Goal: Task Accomplishment & Management: Use online tool/utility

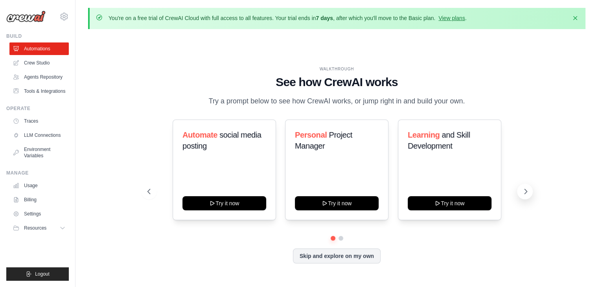
click at [520, 193] on button at bounding box center [525, 192] width 16 height 16
click at [302, 253] on button "Skip and explore on my own" at bounding box center [337, 255] width 88 height 15
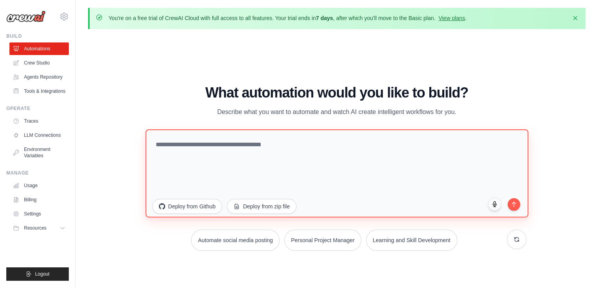
click at [209, 144] on textarea at bounding box center [336, 173] width 383 height 88
type textarea "**********"
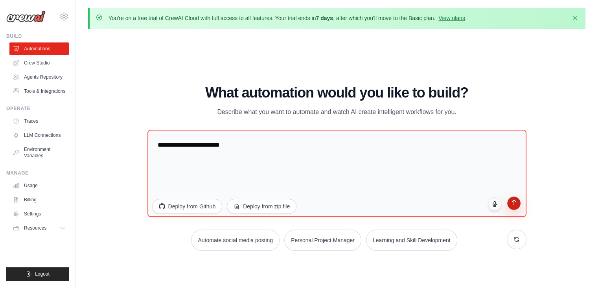
click at [511, 202] on icon "submit" at bounding box center [513, 202] width 7 height 7
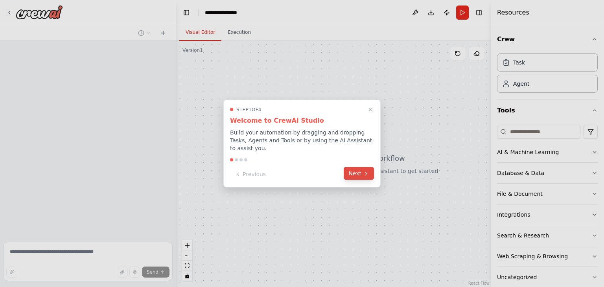
click at [369, 173] on button "Next" at bounding box center [358, 173] width 30 height 13
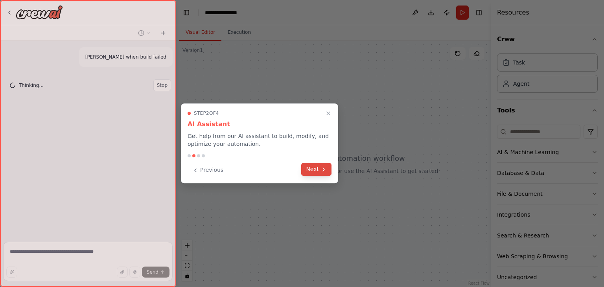
click at [316, 163] on button "Next" at bounding box center [316, 169] width 30 height 13
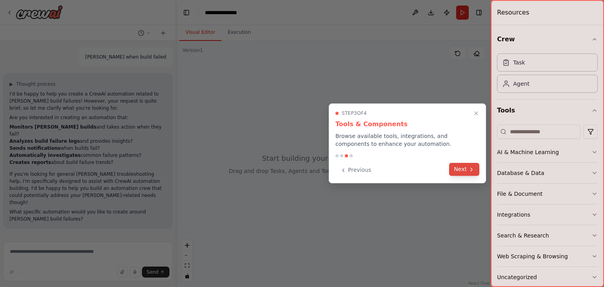
click at [463, 173] on button "Next" at bounding box center [464, 169] width 30 height 13
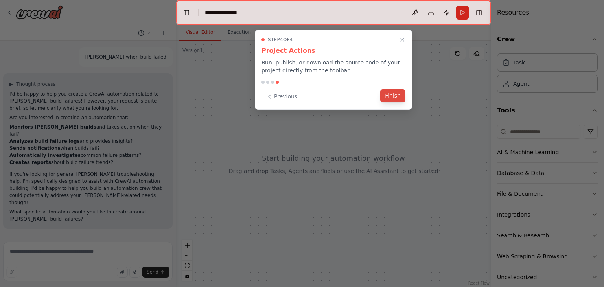
click at [390, 95] on button "Finish" at bounding box center [392, 95] width 25 height 13
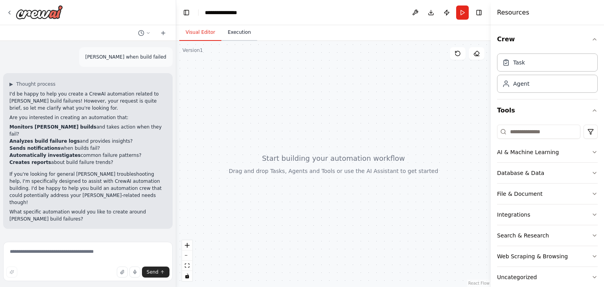
click at [244, 32] on button "Execution" at bounding box center [239, 32] width 36 height 17
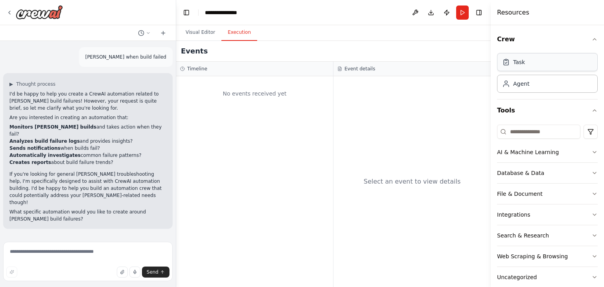
click at [530, 63] on div "Task" at bounding box center [547, 62] width 101 height 18
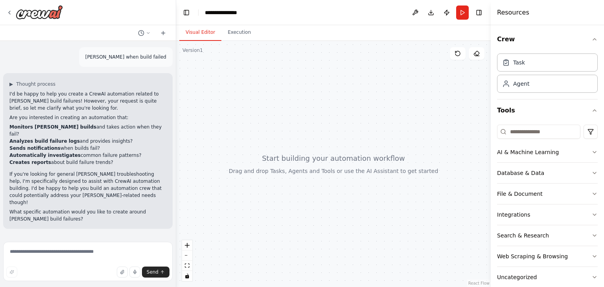
click at [206, 29] on button "Visual Editor" at bounding box center [200, 32] width 42 height 17
click at [184, 244] on button "zoom in" at bounding box center [187, 245] width 10 height 10
click at [187, 245] on icon "zoom in" at bounding box center [187, 245] width 5 height 5
drag, startPoint x: 183, startPoint y: 258, endPoint x: 355, endPoint y: 163, distance: 196.7
click at [355, 163] on div "React Flow Press enter or space to select a node. You can then use the arrow ke…" at bounding box center [333, 164] width 314 height 246
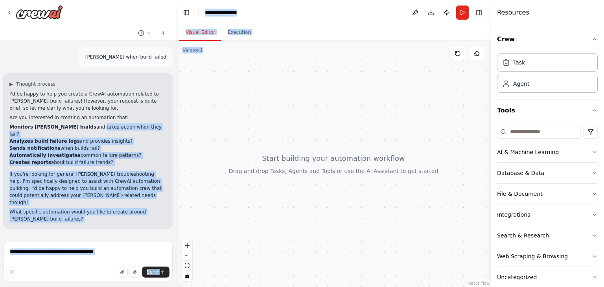
drag, startPoint x: 71, startPoint y: 126, endPoint x: 294, endPoint y: 119, distance: 223.0
click at [294, 119] on div "**********" at bounding box center [302, 143] width 604 height 287
click at [266, 114] on div at bounding box center [333, 164] width 314 height 246
click at [90, 230] on div "jenkins when build failed ▶ Thought process I'd be happy to help you create a C…" at bounding box center [88, 140] width 176 height 198
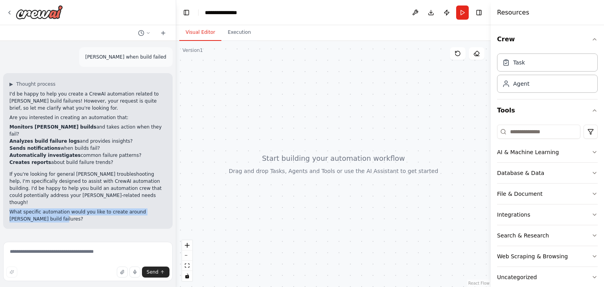
drag, startPoint x: 9, startPoint y: 197, endPoint x: 29, endPoint y: 204, distance: 21.5
click at [29, 204] on div "▶ Thought process I'd be happy to help you create a CrewAI automation related t…" at bounding box center [87, 151] width 169 height 156
click at [50, 253] on textarea at bounding box center [87, 261] width 169 height 39
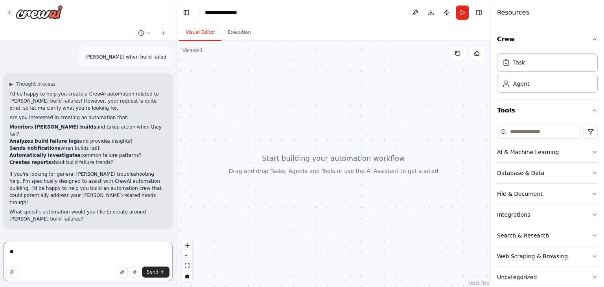
type textarea "***"
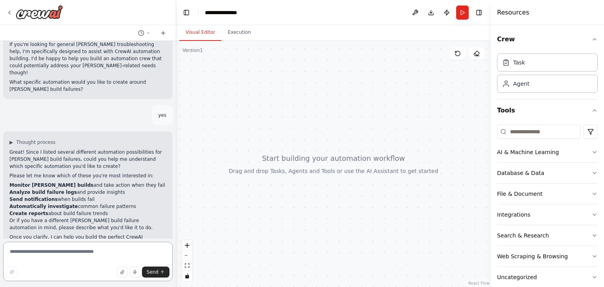
scroll to position [137, 0]
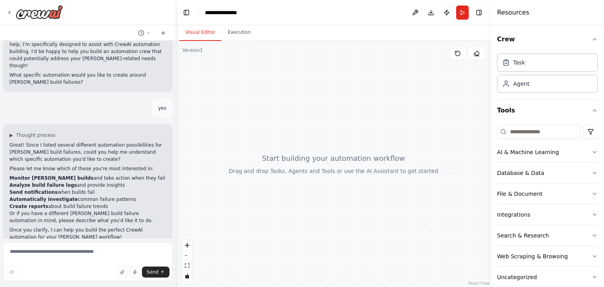
drag, startPoint x: 97, startPoint y: 193, endPoint x: 9, endPoint y: 164, distance: 92.7
click at [9, 174] on ol "Monitor Jenkins builds and take action when they fail Analyze build failure log…" at bounding box center [87, 191] width 157 height 35
copy ol "Monitor Jenkins builds and take action when they fail Analyze build failure log…"
click at [63, 255] on textarea at bounding box center [87, 261] width 169 height 39
paste textarea "**********"
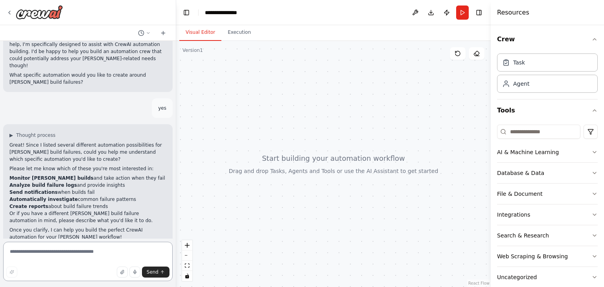
type textarea "**********"
click at [127, 272] on button "button" at bounding box center [122, 271] width 11 height 11
drag, startPoint x: 96, startPoint y: 189, endPoint x: 7, endPoint y: 166, distance: 92.1
click at [7, 166] on div "▶ Thought process Great! Since I listed several different automation possibilit…" at bounding box center [87, 185] width 169 height 123
copy ol "Monitor Jenkins builds and take action when they fail Analyze build failure log…"
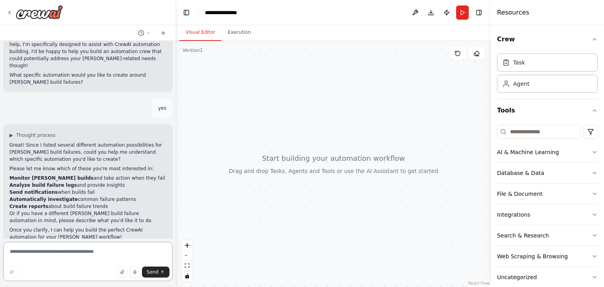
click at [40, 247] on textarea at bounding box center [87, 261] width 169 height 39
paste textarea "**********"
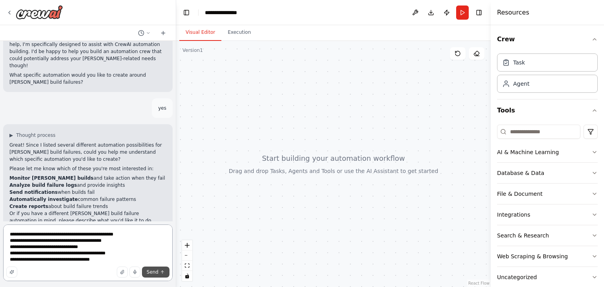
type textarea "**********"
click at [156, 272] on span "Send" at bounding box center [153, 272] width 12 height 6
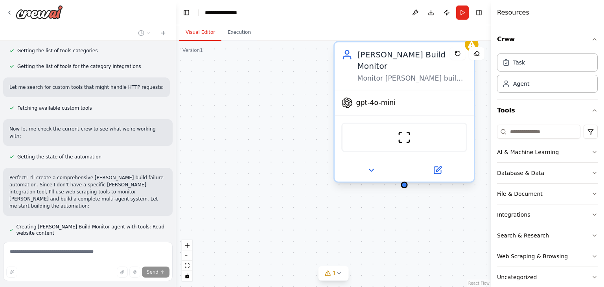
scroll to position [554, 0]
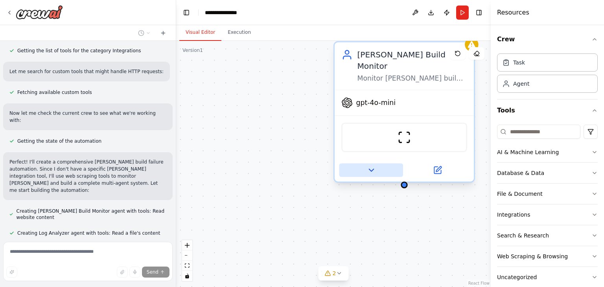
click at [371, 165] on icon at bounding box center [370, 169] width 9 height 9
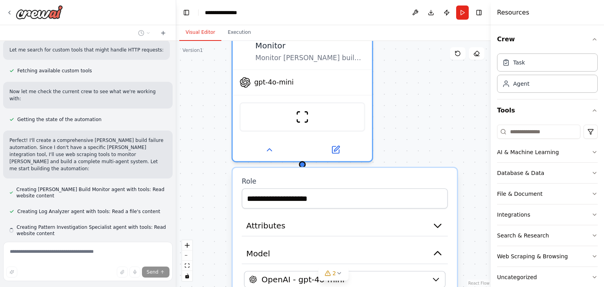
drag, startPoint x: 394, startPoint y: 194, endPoint x: 288, endPoint y: 165, distance: 109.2
click at [288, 177] on div "**********" at bounding box center [345, 193] width 206 height 32
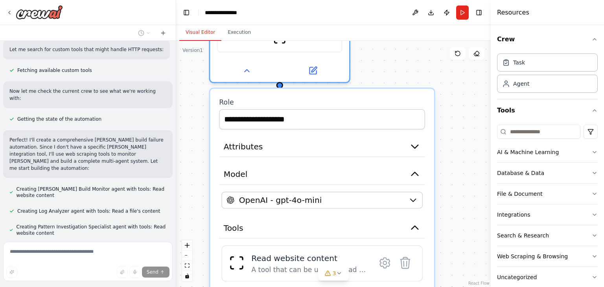
drag, startPoint x: 376, startPoint y: 186, endPoint x: 247, endPoint y: 87, distance: 162.8
click at [247, 98] on label "Role" at bounding box center [322, 102] width 206 height 9
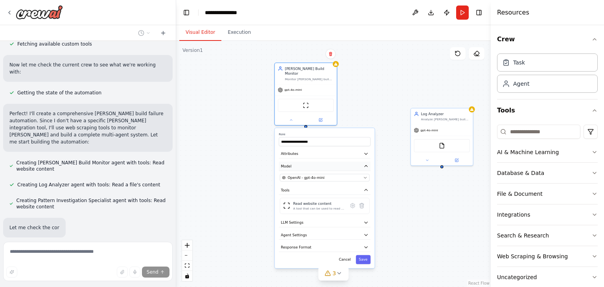
scroll to position [618, 0]
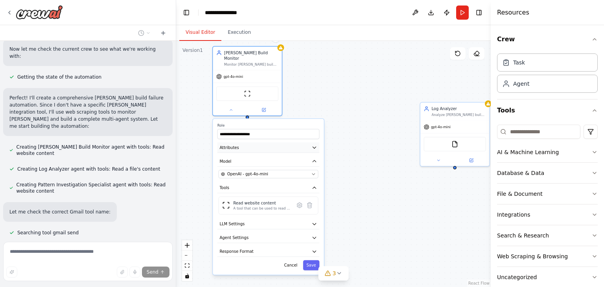
drag, startPoint x: 303, startPoint y: 143, endPoint x: 244, endPoint y: 138, distance: 60.0
click at [244, 142] on button "Attributes" at bounding box center [268, 147] width 102 height 10
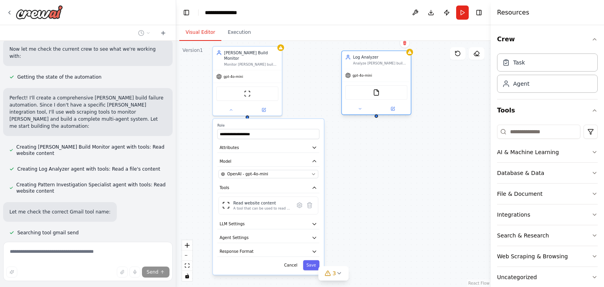
drag, startPoint x: 446, startPoint y: 110, endPoint x: 366, endPoint y: 57, distance: 96.0
click at [366, 57] on div "Log Analyzer Analyze Jenkins build failure logs to identify root causes, common…" at bounding box center [380, 59] width 54 height 11
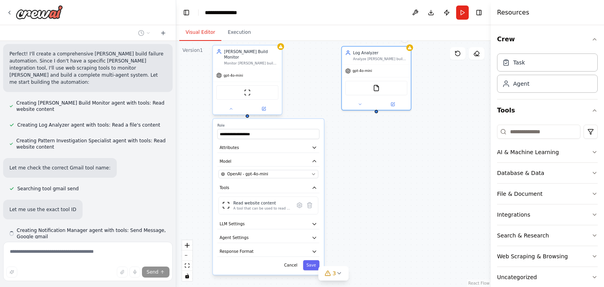
scroll to position [665, 0]
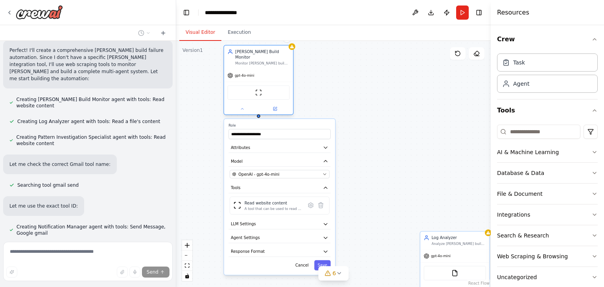
drag, startPoint x: 366, startPoint y: 112, endPoint x: 259, endPoint y: 54, distance: 121.9
click at [259, 54] on div "[PERSON_NAME] Build Monitor Monitor [PERSON_NAME] builds continuously by checki…" at bounding box center [262, 57] width 54 height 17
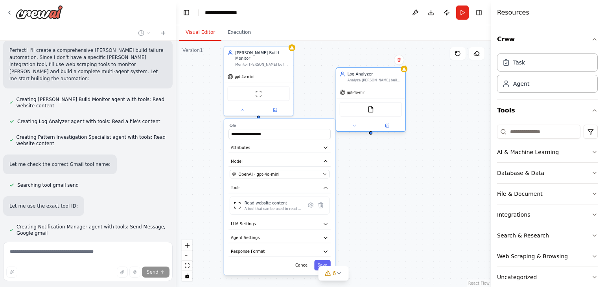
drag, startPoint x: 455, startPoint y: 241, endPoint x: 358, endPoint y: 78, distance: 189.6
click at [358, 78] on div "Analyze [PERSON_NAME] build failure logs to identify root causes, common patter…" at bounding box center [374, 80] width 54 height 4
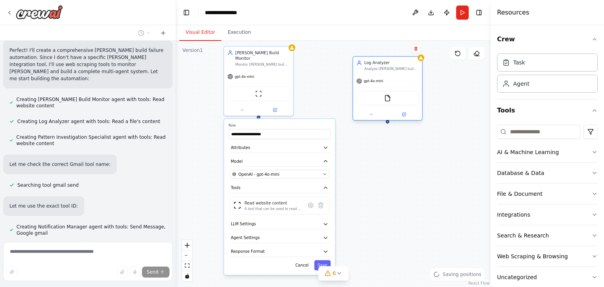
drag, startPoint x: 366, startPoint y: 73, endPoint x: 393, endPoint y: 63, distance: 28.8
click at [393, 63] on div "Log Analyzer" at bounding box center [391, 63] width 54 height 6
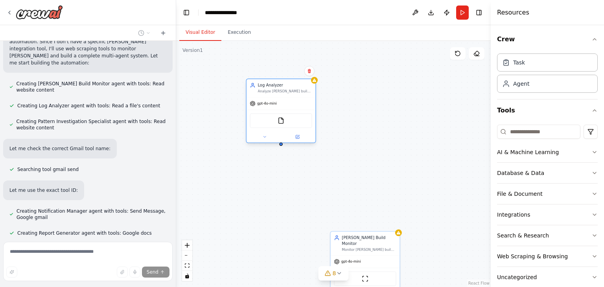
drag, startPoint x: 454, startPoint y: 222, endPoint x: 327, endPoint y: 28, distance: 232.2
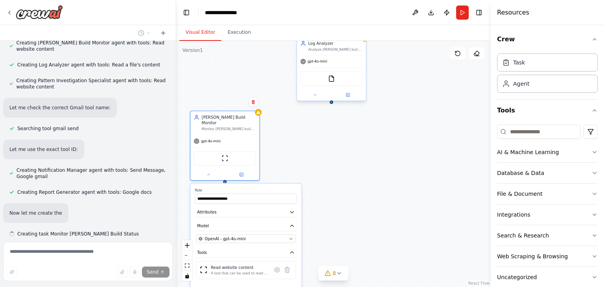
scroll to position [723, 0]
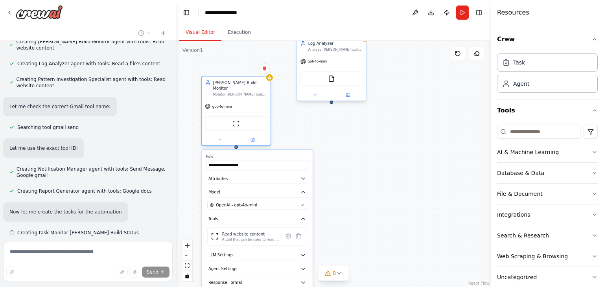
drag, startPoint x: 363, startPoint y: 274, endPoint x: 231, endPoint y: 68, distance: 244.4
click at [231, 76] on div "[PERSON_NAME] Build Monitor Monitor [PERSON_NAME] builds continuously by checki…" at bounding box center [236, 88] width 69 height 24
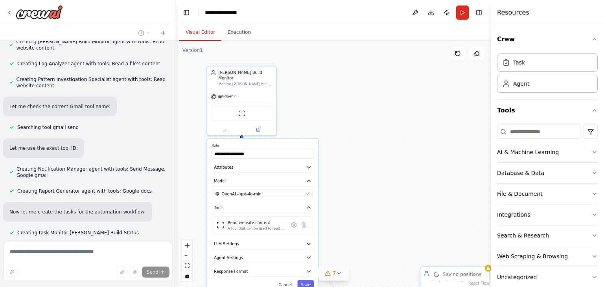
click at [341, 276] on button "7" at bounding box center [333, 273] width 30 height 15
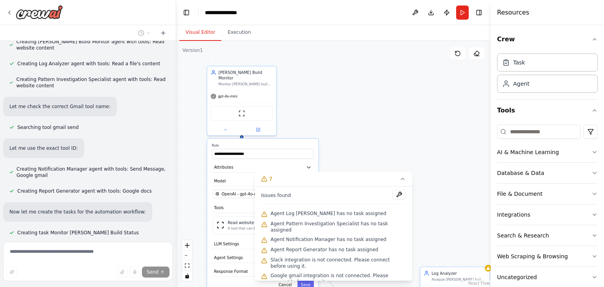
click at [397, 126] on div ".deletable-edge-delete-btn { width: 20px; height: 20px; border: 0px solid #ffff…" at bounding box center [333, 164] width 314 height 246
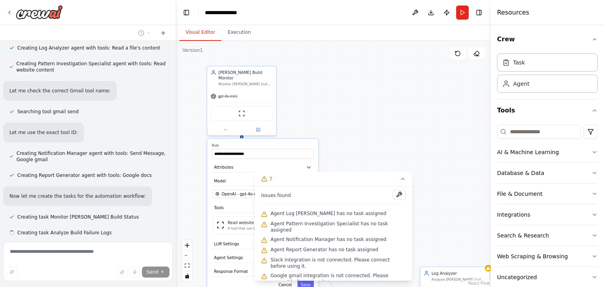
click at [391, 154] on div ".deletable-edge-delete-btn { width: 20px; height: 20px; border: 0px solid #ffff…" at bounding box center [333, 164] width 314 height 246
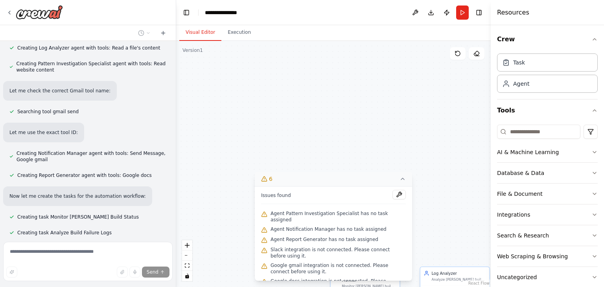
click at [404, 180] on icon at bounding box center [402, 179] width 6 height 6
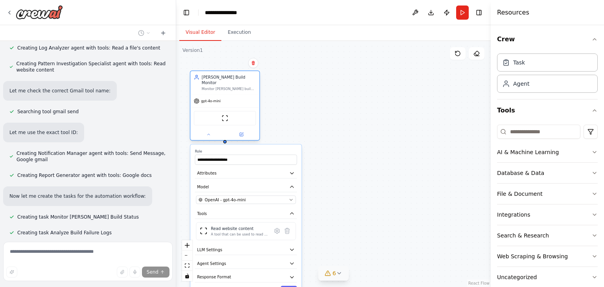
drag, startPoint x: 378, startPoint y: 277, endPoint x: 230, endPoint y: 74, distance: 251.1
click at [230, 74] on div "[PERSON_NAME] Build Monitor Monitor [PERSON_NAME] builds continuously by checki…" at bounding box center [229, 82] width 54 height 17
drag, startPoint x: 252, startPoint y: 156, endPoint x: 246, endPoint y: 125, distance: 31.5
click at [246, 125] on div "**********" at bounding box center [225, 107] width 70 height 70
click at [254, 272] on button "Response Format" at bounding box center [246, 277] width 102 height 10
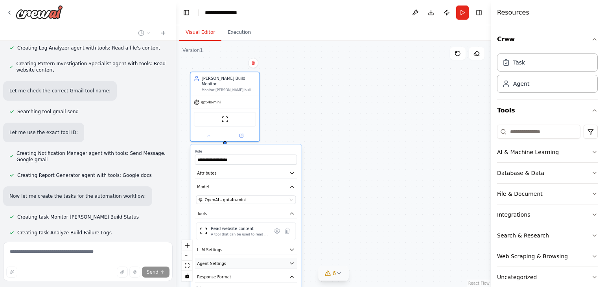
scroll to position [755, 0]
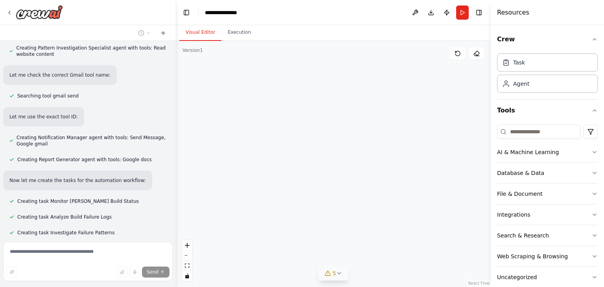
drag, startPoint x: 258, startPoint y: 253, endPoint x: 394, endPoint y: 228, distance: 138.7
click at [394, 228] on div ".deletable-edge-delete-btn { width: 20px; height: 20px; border: 0px solid #ffff…" at bounding box center [333, 164] width 314 height 246
click at [590, 44] on button "Crew" at bounding box center [547, 39] width 101 height 22
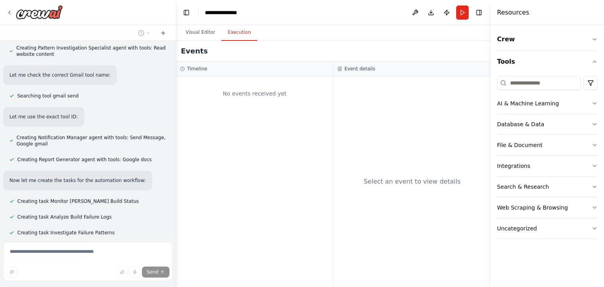
click at [239, 37] on button "Execution" at bounding box center [239, 32] width 36 height 17
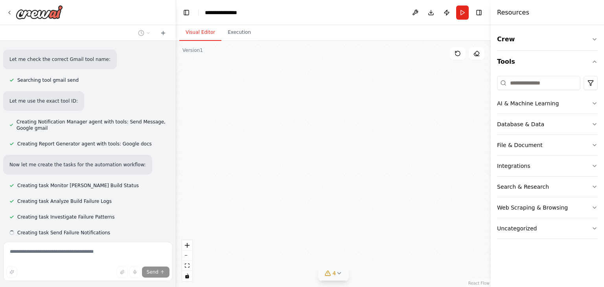
click at [205, 32] on button "Visual Editor" at bounding box center [200, 32] width 42 height 17
click at [410, 200] on div ".deletable-edge-delete-btn { width: 20px; height: 20px; border: 0px solid #ffff…" at bounding box center [333, 164] width 314 height 246
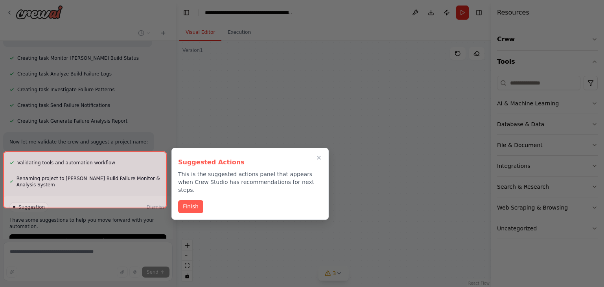
scroll to position [907, 0]
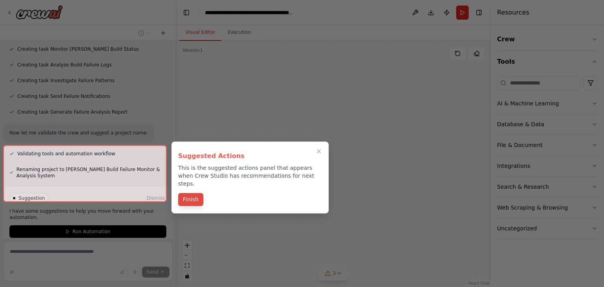
click at [193, 196] on button "Finish" at bounding box center [190, 199] width 25 height 13
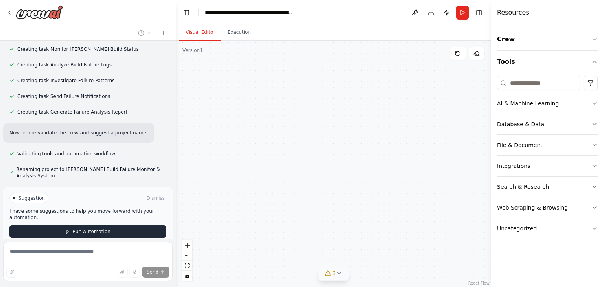
click at [108, 225] on button "Run Automation" at bounding box center [87, 231] width 157 height 13
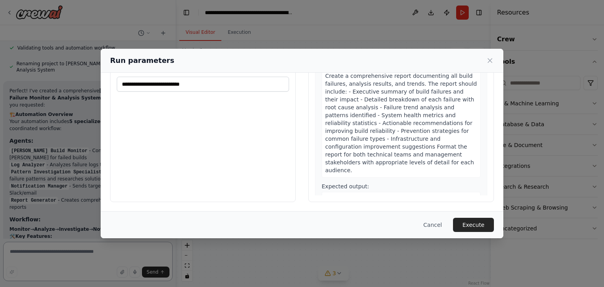
scroll to position [0, 0]
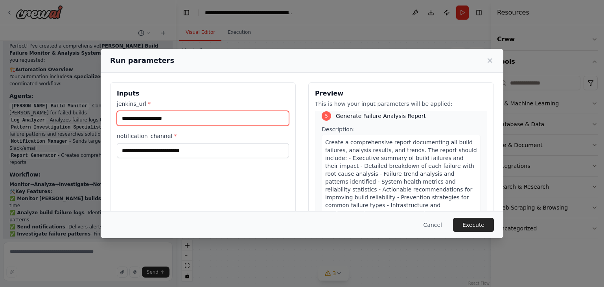
click at [188, 122] on input "jenkins_url *" at bounding box center [203, 118] width 172 height 15
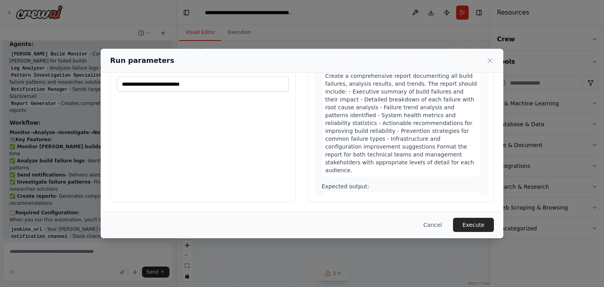
click at [487, 52] on div "Run parameters" at bounding box center [302, 61] width 402 height 24
click at [489, 65] on div "Run parameters" at bounding box center [302, 60] width 384 height 11
click at [489, 63] on icon at bounding box center [490, 61] width 8 height 8
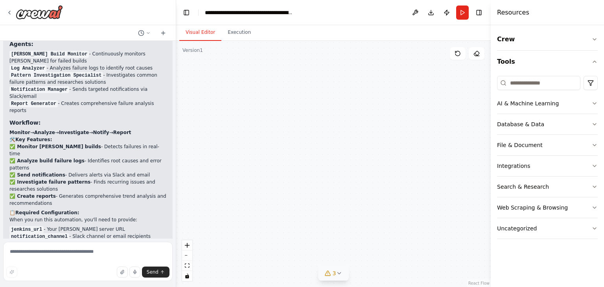
click at [332, 277] on button "3" at bounding box center [333, 273] width 30 height 15
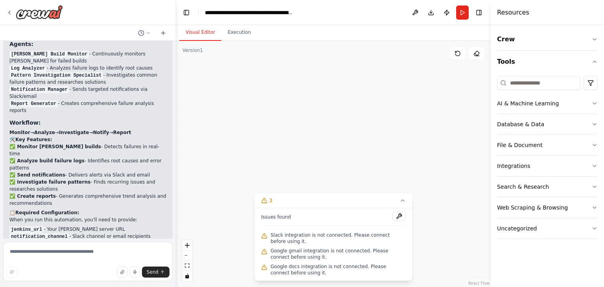
click at [287, 236] on span "Slack integration is not connected. Please connect before using it." at bounding box center [337, 238] width 135 height 13
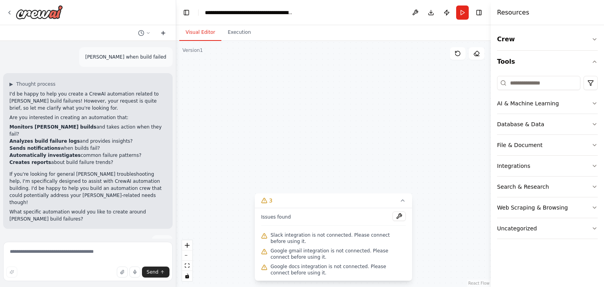
click at [165, 33] on icon at bounding box center [163, 33] width 6 height 6
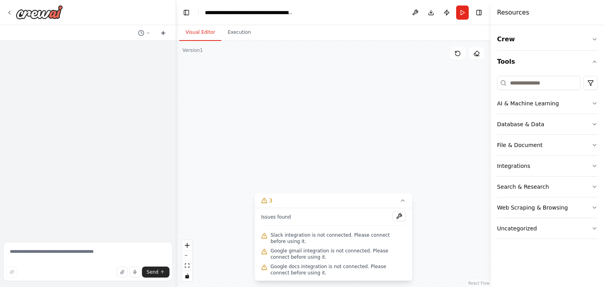
click at [165, 33] on icon at bounding box center [163, 33] width 6 height 6
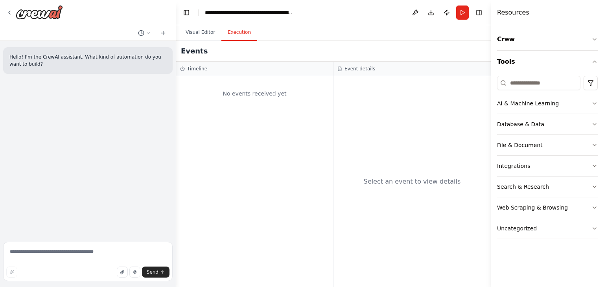
click at [242, 33] on button "Execution" at bounding box center [239, 32] width 36 height 17
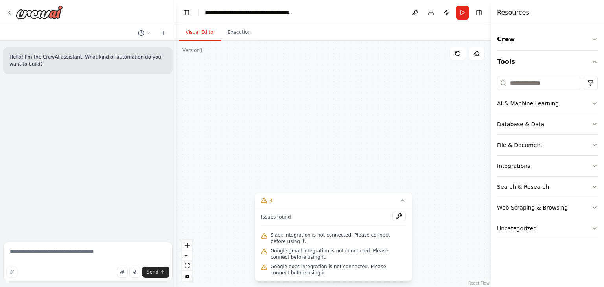
click at [198, 28] on button "Visual Editor" at bounding box center [200, 32] width 42 height 17
click at [330, 236] on span "Slack integration is not connected. Please connect before using it." at bounding box center [337, 238] width 135 height 13
click at [440, 236] on div ".deletable-edge-delete-btn { width: 20px; height: 20px; border: 0px solid #ffff…" at bounding box center [333, 164] width 314 height 246
click at [402, 202] on icon at bounding box center [402, 200] width 6 height 6
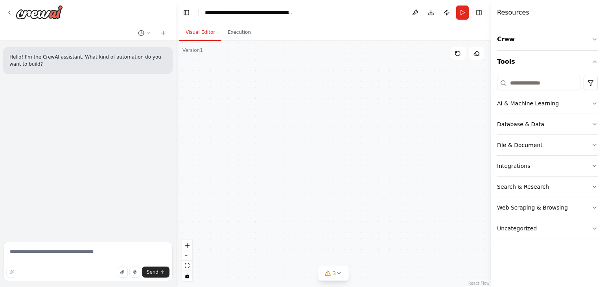
drag, startPoint x: 335, startPoint y: 272, endPoint x: 250, endPoint y: 186, distance: 121.4
click at [250, 186] on div "Version 1 Show Tools Hide Agents .deletable-edge-delete-btn { width: 20px; heig…" at bounding box center [333, 164] width 314 height 246
click at [530, 110] on button "AI & Machine Learning" at bounding box center [547, 103] width 101 height 20
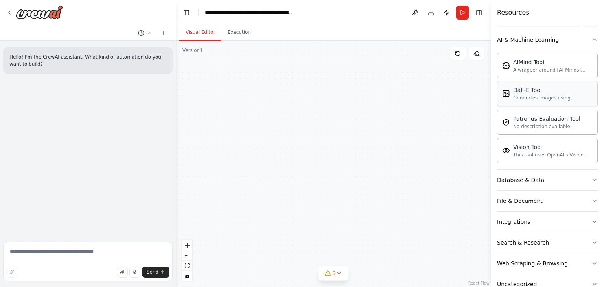
scroll to position [69, 0]
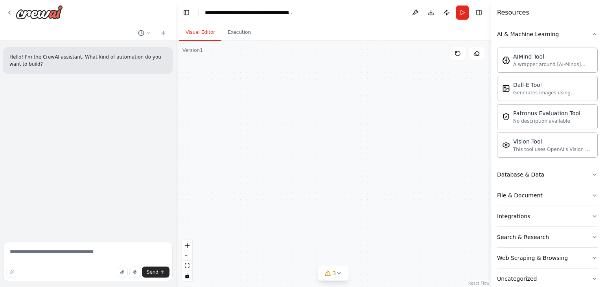
click at [527, 181] on button "Database & Data" at bounding box center [547, 174] width 101 height 20
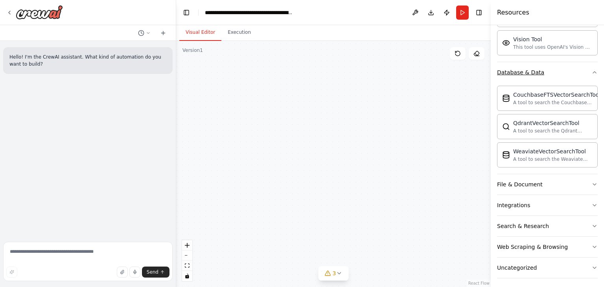
scroll to position [174, 0]
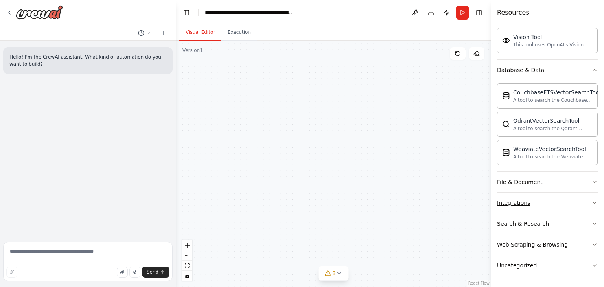
click at [519, 197] on button "Integrations" at bounding box center [547, 203] width 101 height 20
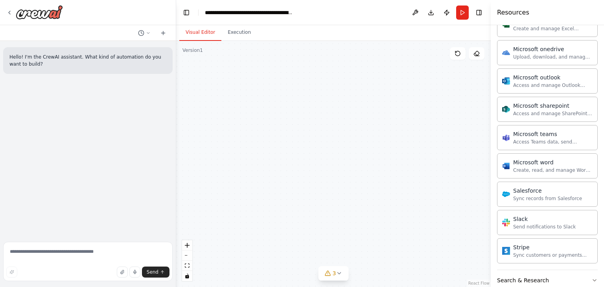
scroll to position [658, 0]
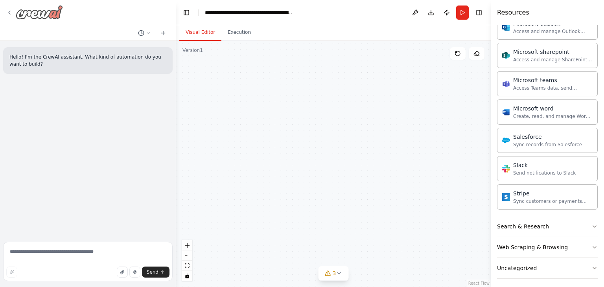
click at [10, 11] on icon at bounding box center [10, 12] width 2 height 3
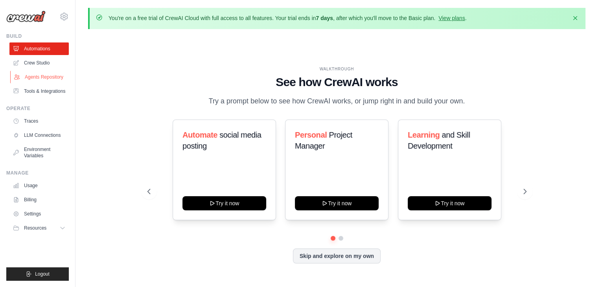
click at [33, 71] on link "Agents Repository" at bounding box center [39, 77] width 59 height 13
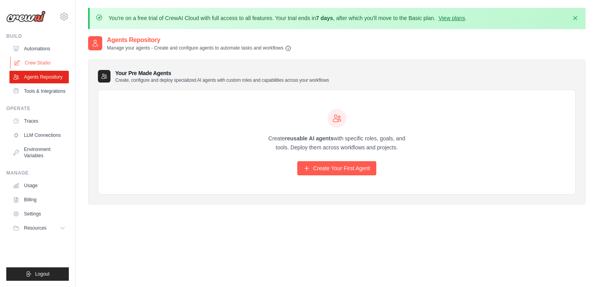
click at [37, 64] on link "Crew Studio" at bounding box center [39, 63] width 59 height 13
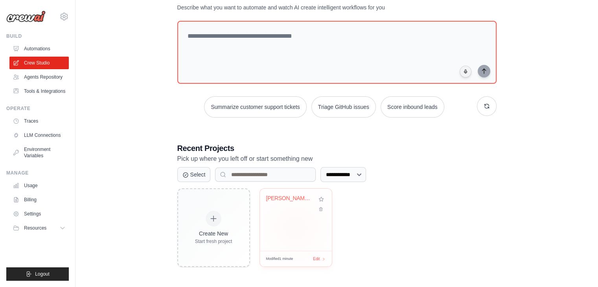
scroll to position [57, 0]
click at [300, 241] on div "Jenkins Build Failure Monitor & Ana..." at bounding box center [296, 220] width 72 height 62
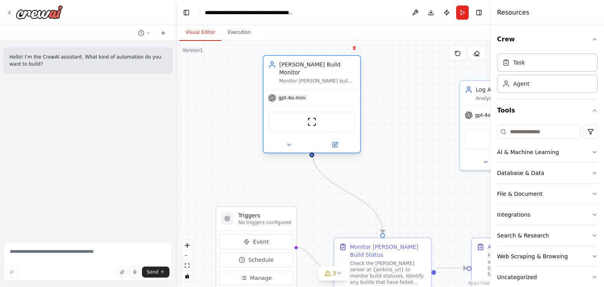
drag, startPoint x: 398, startPoint y: 108, endPoint x: 321, endPoint y: 84, distance: 80.7
click at [321, 89] on div "gpt-4o-mini" at bounding box center [311, 97] width 97 height 17
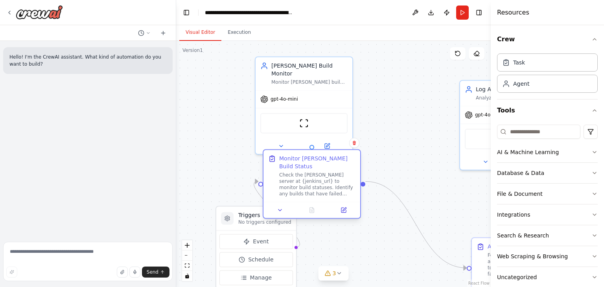
drag, startPoint x: 392, startPoint y: 274, endPoint x: 329, endPoint y: 184, distance: 109.6
click at [329, 184] on div "Check the [PERSON_NAME] server at {jenkins_url} to monitor build statuses. Iden…" at bounding box center [317, 184] width 76 height 25
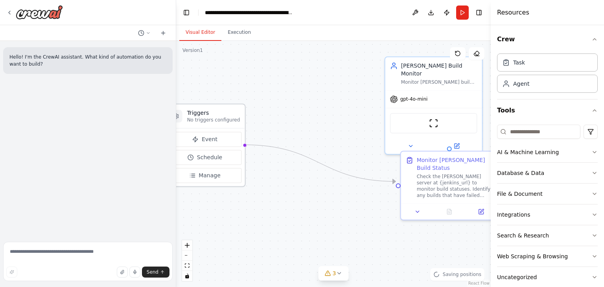
drag, startPoint x: 262, startPoint y: 215, endPoint x: 207, endPoint y: 109, distance: 119.2
click at [207, 109] on h3 "Triggers" at bounding box center [213, 113] width 53 height 8
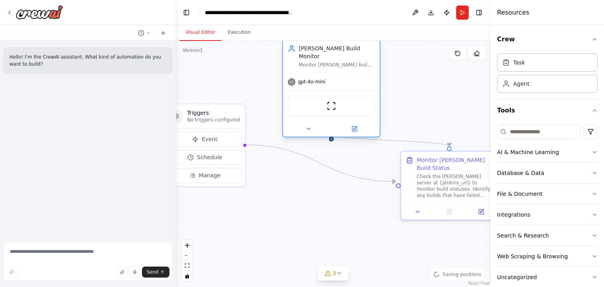
drag, startPoint x: 410, startPoint y: 90, endPoint x: 303, endPoint y: 78, distance: 107.9
click at [303, 79] on span "gpt-4o-mini" at bounding box center [312, 82] width 28 height 6
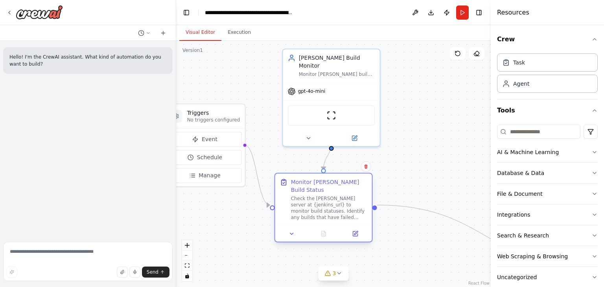
drag, startPoint x: 430, startPoint y: 168, endPoint x: 294, endPoint y: 184, distance: 137.4
click at [294, 195] on div "Check the [PERSON_NAME] server at {jenkins_url} to monitor build statuses. Iden…" at bounding box center [329, 207] width 76 height 25
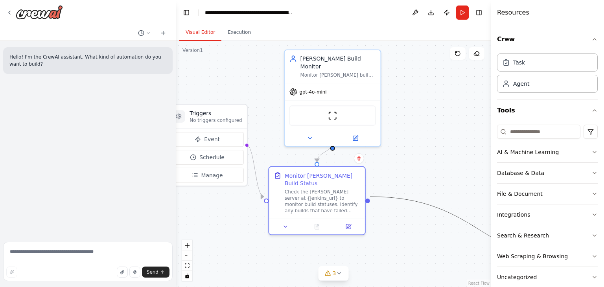
drag, startPoint x: 458, startPoint y: 215, endPoint x: 391, endPoint y: 197, distance: 68.7
click at [391, 197] on icon "Edge from 73bfa59d-4442-41c8-b24e-231727b2220a to f0cd924b-3396-47a0-add5-ce471…" at bounding box center [482, 231] width 225 height 70
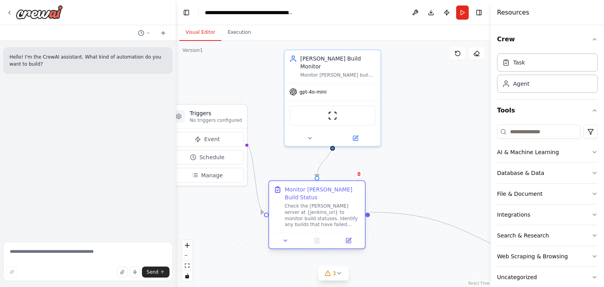
drag, startPoint x: 332, startPoint y: 195, endPoint x: 331, endPoint y: 215, distance: 20.1
click at [331, 215] on div "Check the [PERSON_NAME] server at {jenkins_url} to monitor build statuses. Iden…" at bounding box center [322, 215] width 75 height 25
drag, startPoint x: 412, startPoint y: 214, endPoint x: 342, endPoint y: 222, distance: 70.4
click at [342, 222] on div ".deletable-edge-delete-btn { width: 20px; height: 20px; border: 0px solid #ffff…" at bounding box center [462, 164] width 311 height 244
drag, startPoint x: 438, startPoint y: 223, endPoint x: 433, endPoint y: 216, distance: 8.8
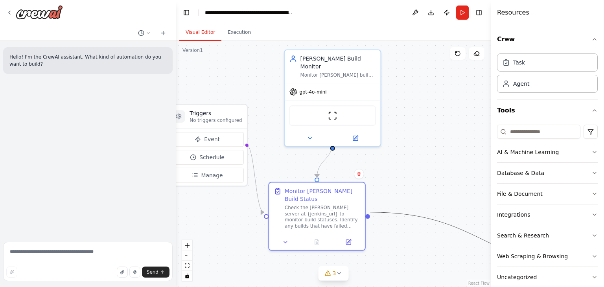
click at [433, 216] on icon "Edge from 73bfa59d-4442-41c8-b24e-231727b2220a to f0cd924b-3396-47a0-add5-ce471…" at bounding box center [482, 239] width 225 height 55
click at [433, 219] on icon "Edge from 73bfa59d-4442-41c8-b24e-231727b2220a to f0cd924b-3396-47a0-add5-ce471…" at bounding box center [482, 239] width 225 height 55
click at [401, 173] on div ".deletable-edge-delete-btn { width: 20px; height: 20px; border: 0px solid #ffff…" at bounding box center [333, 164] width 314 height 246
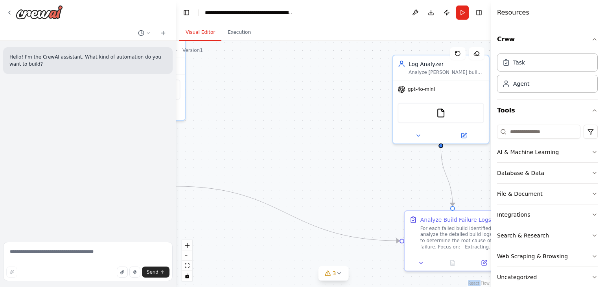
drag, startPoint x: 481, startPoint y: 244, endPoint x: 282, endPoint y: 216, distance: 200.8
click at [282, 216] on div ".deletable-edge-delete-btn { width: 20px; height: 20px; border: 0px solid #ffff…" at bounding box center [333, 164] width 314 height 246
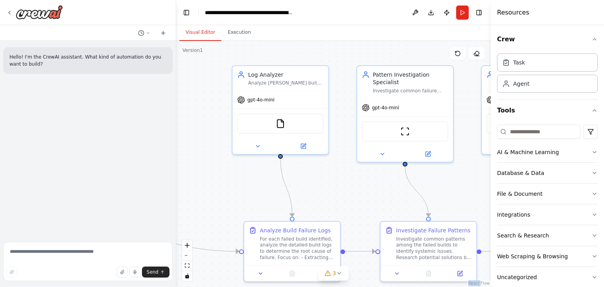
drag, startPoint x: 297, startPoint y: 199, endPoint x: 140, endPoint y: 211, distance: 157.6
click at [140, 211] on div "**********" at bounding box center [302, 143] width 604 height 287
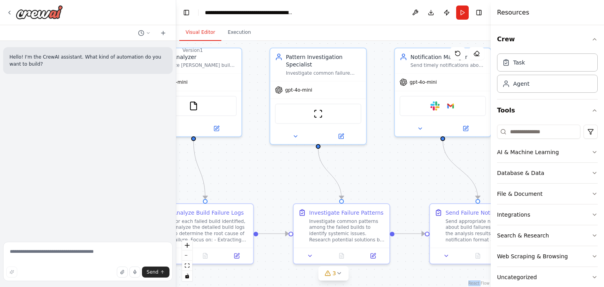
drag, startPoint x: 242, startPoint y: 200, endPoint x: 151, endPoint y: 182, distance: 93.2
click at [151, 182] on div "**********" at bounding box center [302, 143] width 604 height 287
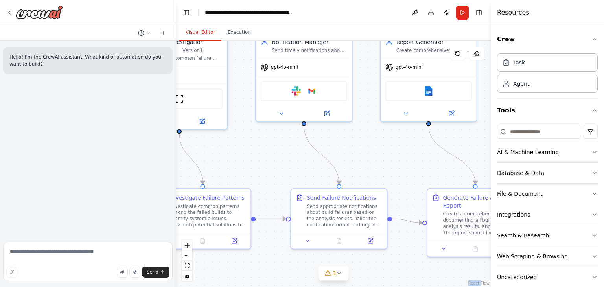
drag, startPoint x: 285, startPoint y: 183, endPoint x: 151, endPoint y: 169, distance: 134.8
click at [151, 169] on div "**********" at bounding box center [302, 143] width 604 height 287
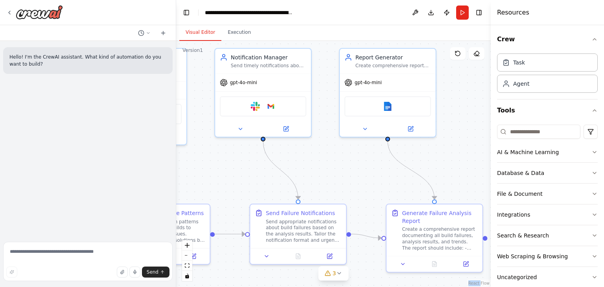
drag, startPoint x: 264, startPoint y: 160, endPoint x: 224, endPoint y: 175, distance: 43.3
click at [224, 175] on div ".deletable-edge-delete-btn { width: 20px; height: 20px; border: 0px solid #ffff…" at bounding box center [333, 164] width 314 height 246
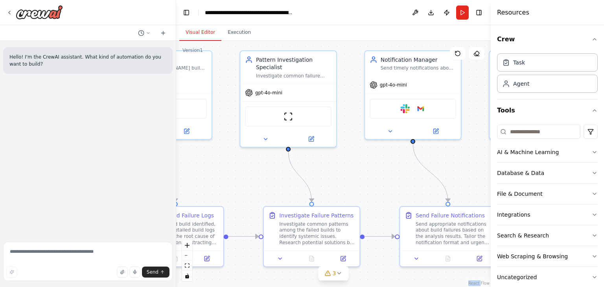
drag, startPoint x: 244, startPoint y: 175, endPoint x: 397, endPoint y: 178, distance: 152.5
click at [397, 178] on div ".deletable-edge-delete-btn { width: 20px; height: 20px; border: 0px solid #ffff…" at bounding box center [333, 164] width 314 height 246
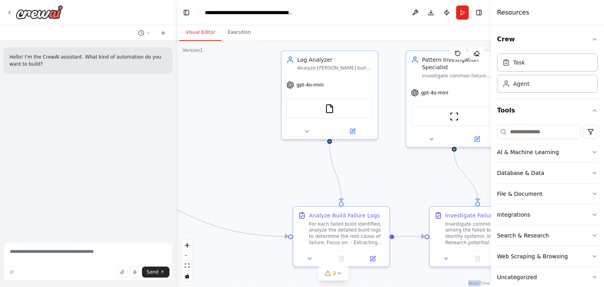
drag, startPoint x: 270, startPoint y: 180, endPoint x: 483, endPoint y: 184, distance: 212.3
click at [483, 184] on div ".deletable-edge-delete-btn { width: 20px; height: 20px; border: 0px solid #ffff…" at bounding box center [333, 164] width 314 height 246
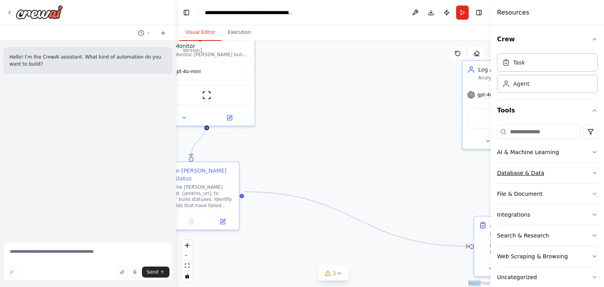
drag, startPoint x: 349, startPoint y: 154, endPoint x: 531, endPoint y: 165, distance: 181.9
click at [531, 165] on div "**********" at bounding box center [302, 143] width 604 height 287
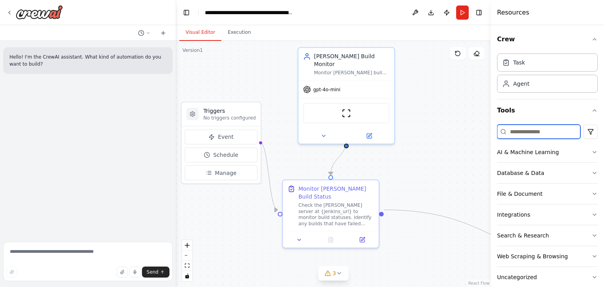
drag, startPoint x: 418, startPoint y: 118, endPoint x: 495, endPoint y: 138, distance: 79.5
click at [495, 138] on div "**********" at bounding box center [302, 143] width 604 height 287
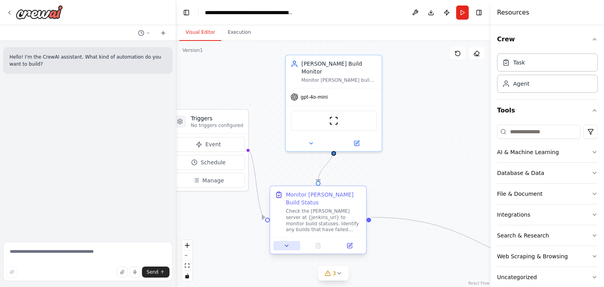
click at [281, 241] on button at bounding box center [286, 245] width 27 height 9
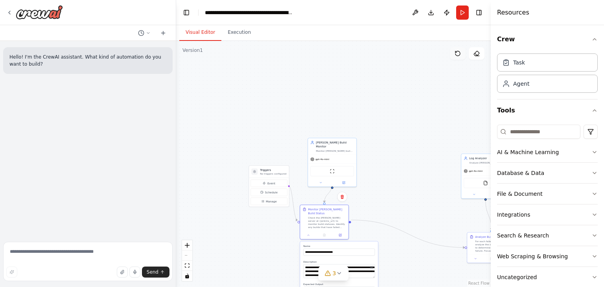
click at [457, 53] on icon at bounding box center [457, 53] width 6 height 6
drag, startPoint x: 312, startPoint y: 168, endPoint x: 262, endPoint y: 77, distance: 103.8
click at [262, 77] on div "ScrapeWebsiteTool" at bounding box center [285, 79] width 48 height 15
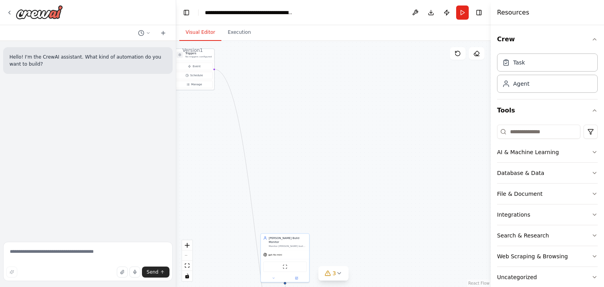
drag, startPoint x: 274, startPoint y: 173, endPoint x: 198, endPoint y: 54, distance: 141.3
click at [198, 55] on p "No triggers configured" at bounding box center [198, 56] width 26 height 3
click at [196, 65] on span "Event" at bounding box center [197, 64] width 8 height 4
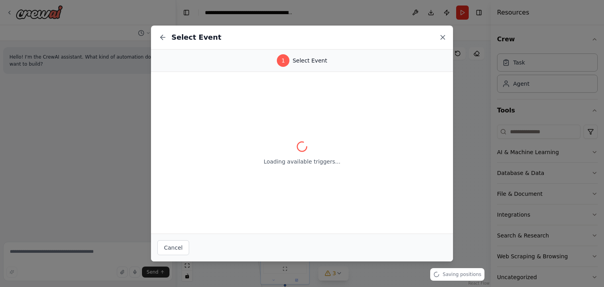
click at [443, 40] on icon at bounding box center [443, 37] width 8 height 8
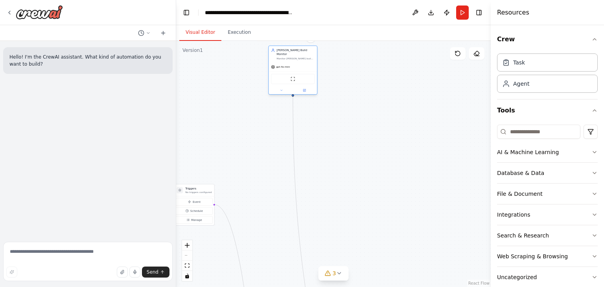
drag, startPoint x: 300, startPoint y: 245, endPoint x: 306, endPoint y: 51, distance: 194.6
click at [306, 51] on div "[PERSON_NAME] Build Monitor Monitor [PERSON_NAME] builds continuously by checki…" at bounding box center [292, 54] width 48 height 17
drag, startPoint x: 207, startPoint y: 217, endPoint x: 212, endPoint y: 63, distance: 153.7
click at [212, 63] on div "Event Schedule Manage" at bounding box center [198, 76] width 40 height 29
click at [337, 279] on button "3" at bounding box center [333, 273] width 30 height 15
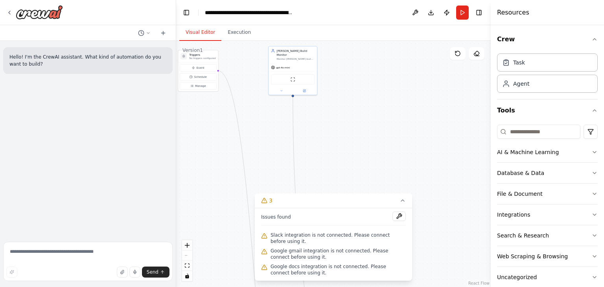
click at [324, 230] on div "Issues found Slack integration is not connected. Please connect before using it…" at bounding box center [333, 244] width 157 height 73
click at [399, 214] on button at bounding box center [398, 215] width 13 height 9
click at [399, 201] on icon at bounding box center [402, 200] width 6 height 6
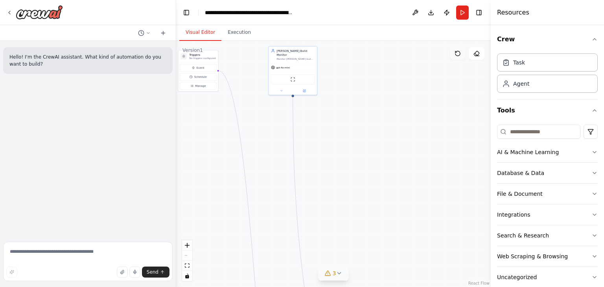
click at [459, 51] on icon at bounding box center [457, 53] width 6 height 6
click at [465, 10] on button "Run" at bounding box center [462, 13] width 13 height 14
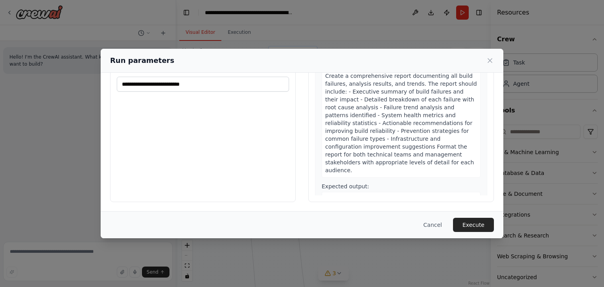
scroll to position [66, 0]
click at [486, 59] on icon at bounding box center [490, 61] width 8 height 8
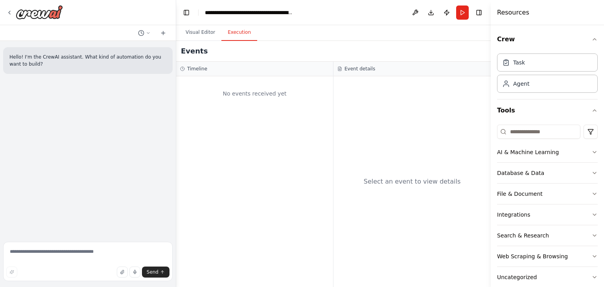
click at [242, 28] on button "Execution" at bounding box center [239, 32] width 36 height 17
